Goal: Find contact information: Find contact information

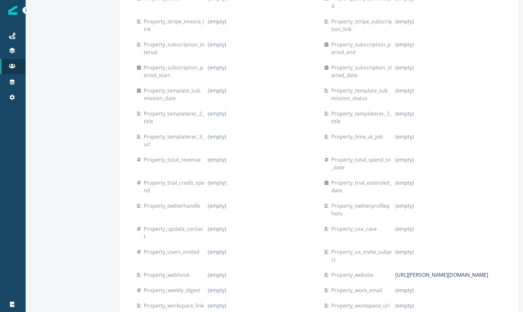
scroll to position [5079, 0]
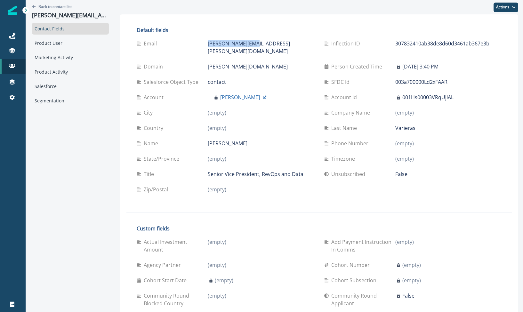
drag, startPoint x: 234, startPoint y: 47, endPoint x: 186, endPoint y: 43, distance: 48.5
click at [186, 43] on div "Email raphael@zello.com" at bounding box center [225, 47] width 177 height 15
copy div "[PERSON_NAME][EMAIL_ADDRESS][PERSON_NAME][DOMAIN_NAME]"
